Goal: Task Accomplishment & Management: Manage account settings

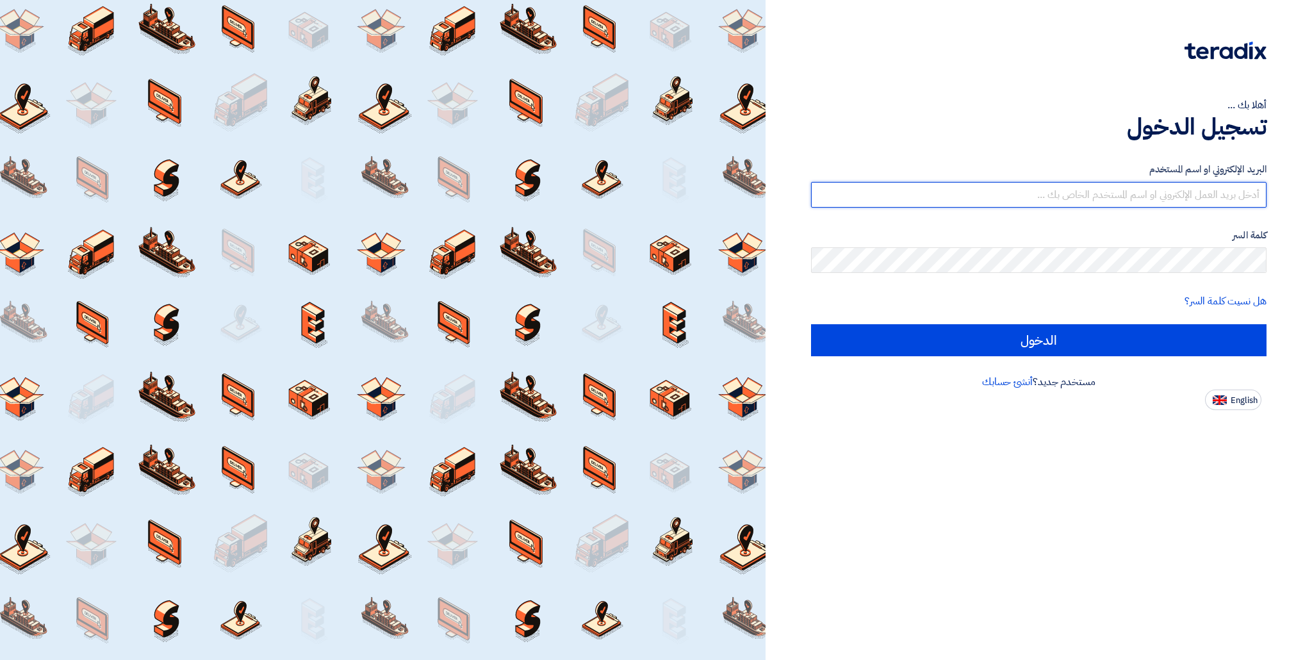
click at [1023, 198] on input "text" at bounding box center [1038, 195] width 455 height 26
type input "[EMAIL_ADDRESS][DOMAIN_NAME]"
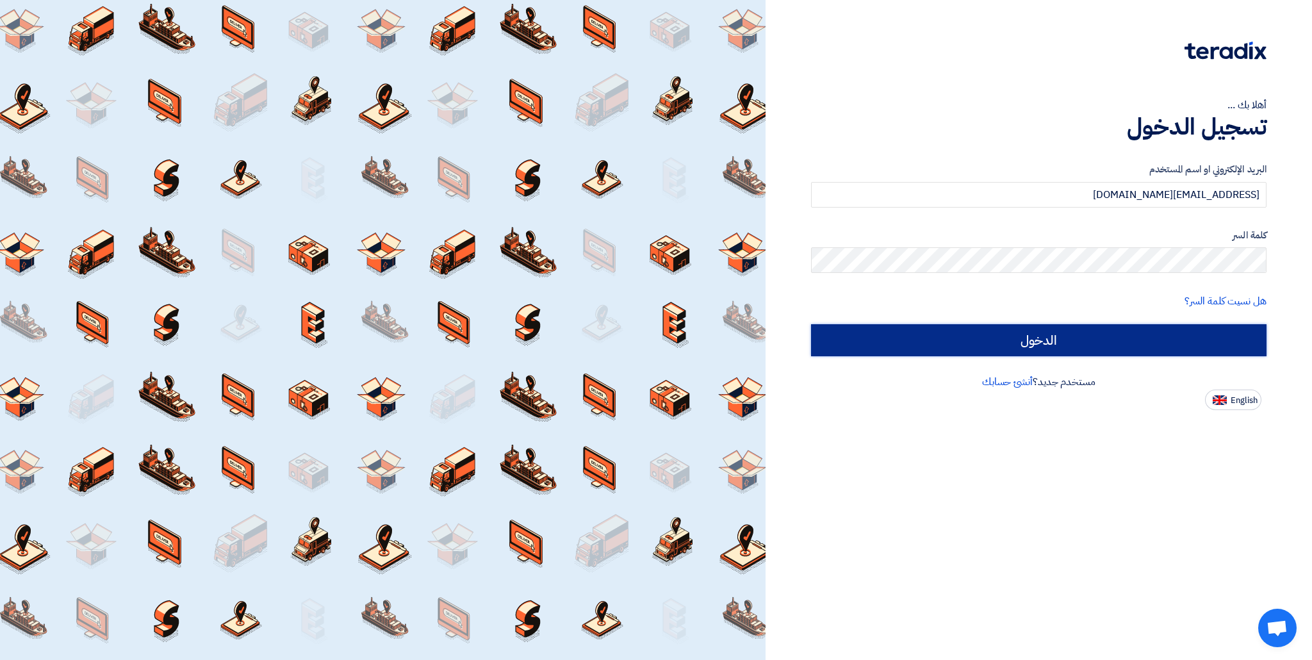
click at [1090, 334] on input "الدخول" at bounding box center [1038, 340] width 455 height 32
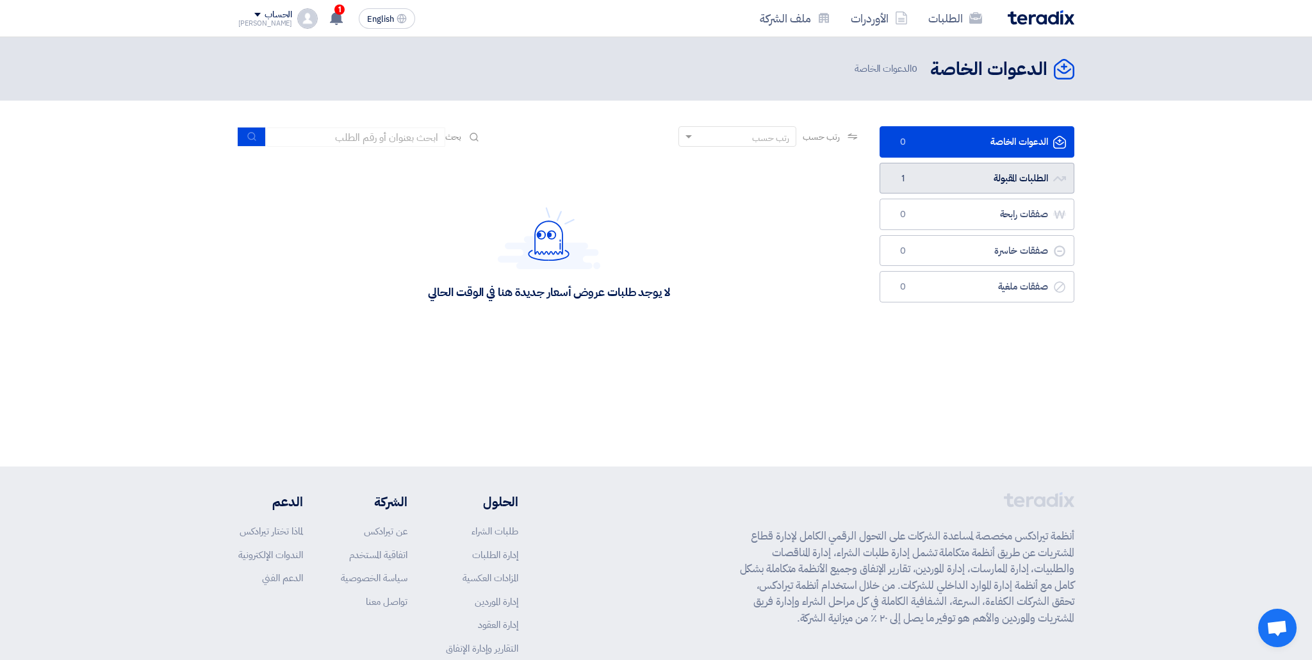
click at [945, 183] on link "الطلبات المقبولة الطلبات المقبولة 1" at bounding box center [977, 178] width 195 height 31
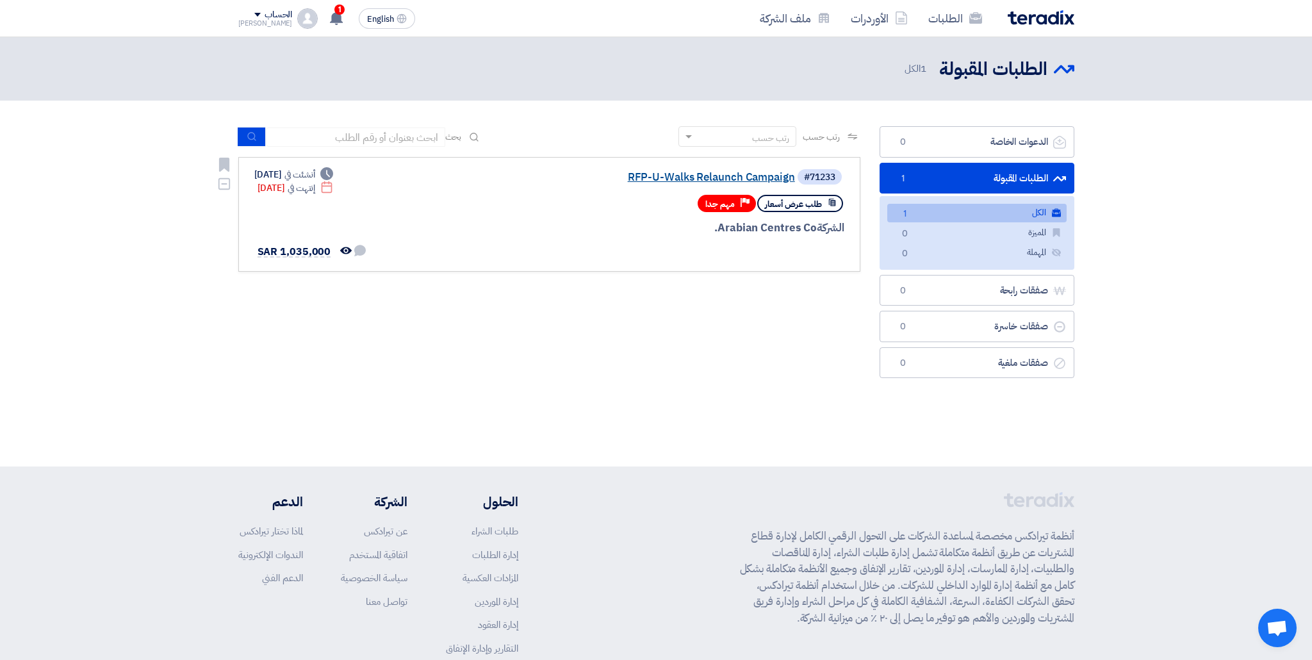
click at [677, 176] on link "RFP-U-Walks Relaunch Campaign" at bounding box center [667, 178] width 256 height 12
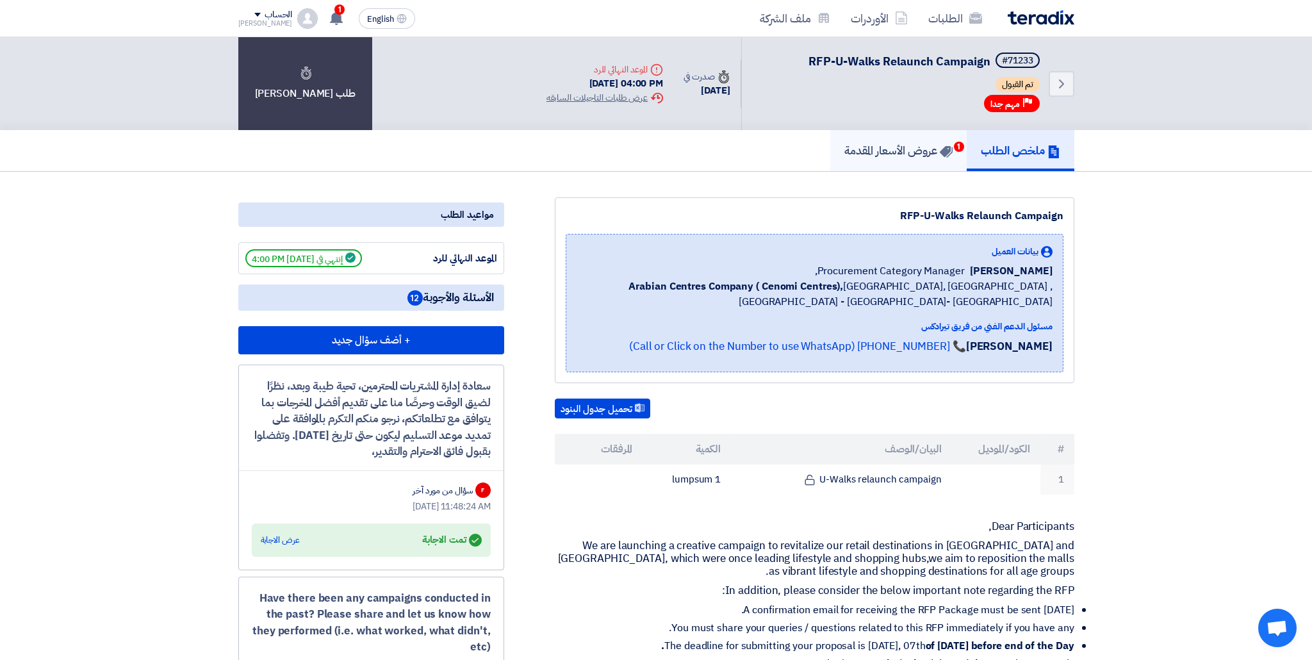
click at [917, 158] on h5 "عروض الأسعار المقدمة 1" at bounding box center [898, 150] width 108 height 15
